Goal: Find specific page/section: Find specific page/section

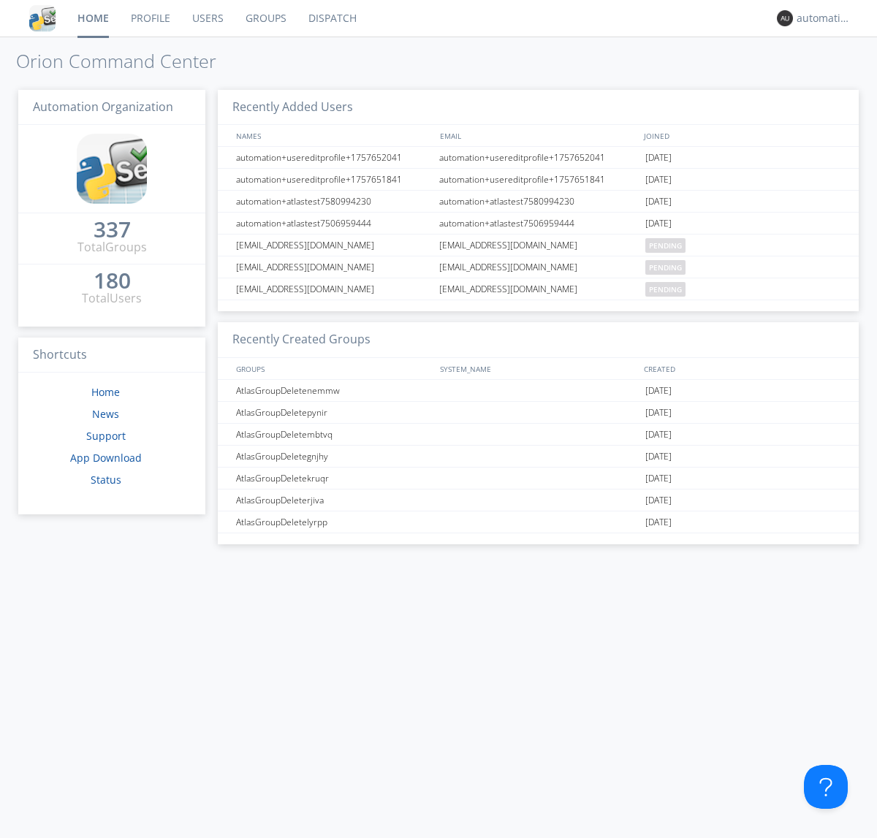
click at [331, 18] on link "Dispatch" at bounding box center [332, 18] width 70 height 37
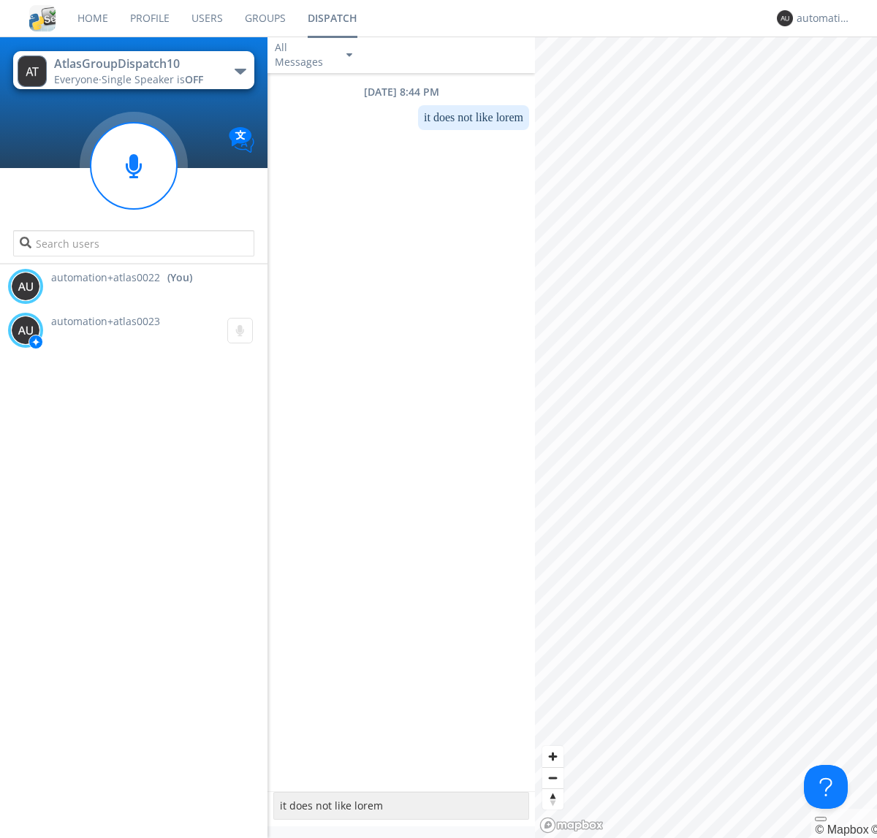
type textarea "it does not like lorem"
click at [820, 18] on div "automation+atlas0022" at bounding box center [824, 18] width 55 height 15
